Goal: Information Seeking & Learning: Learn about a topic

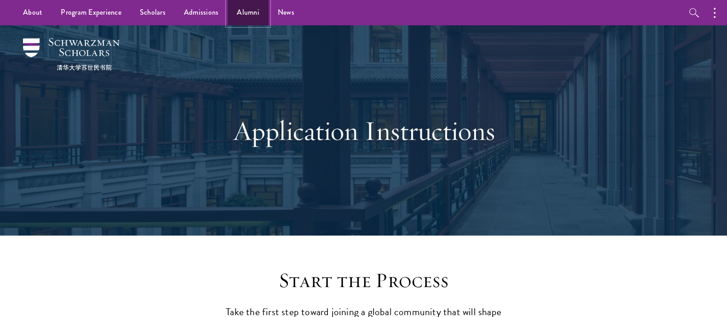
click at [252, 10] on link "Alumni" at bounding box center [248, 12] width 41 height 25
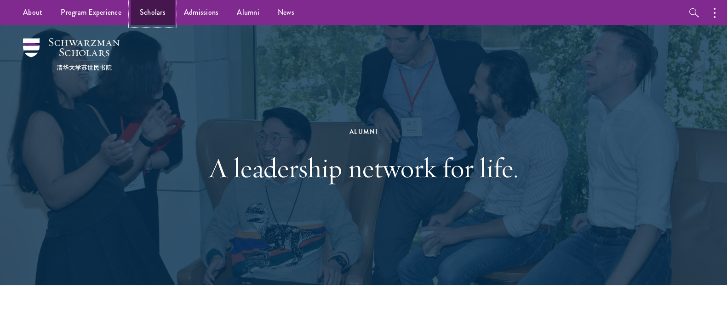
click at [157, 15] on link "Scholars" at bounding box center [153, 12] width 44 height 25
